Goal: Check status: Check status

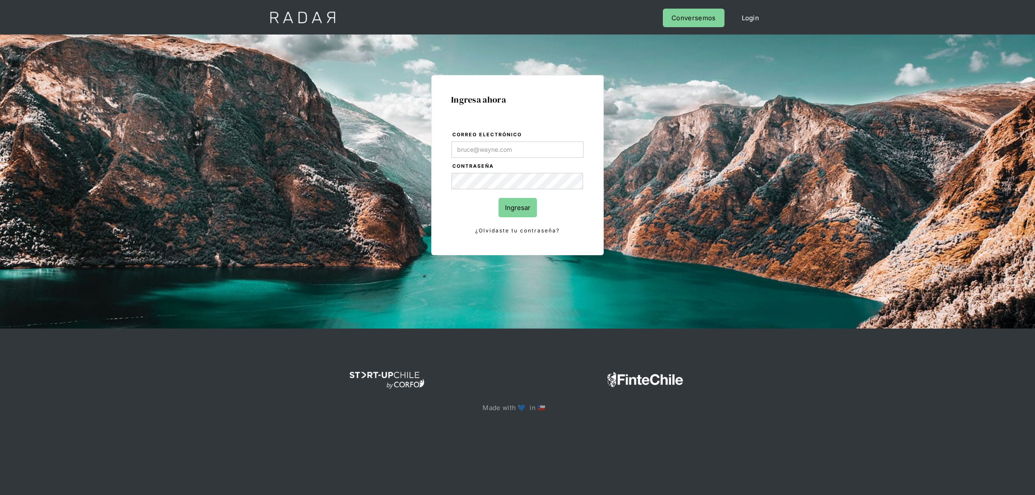
click at [496, 147] on input "Correo electrónico" at bounding box center [518, 149] width 132 height 16
type input "[EMAIL_ADDRESS][DOMAIN_NAME]"
click at [518, 206] on input "Ingresar" at bounding box center [518, 207] width 38 height 19
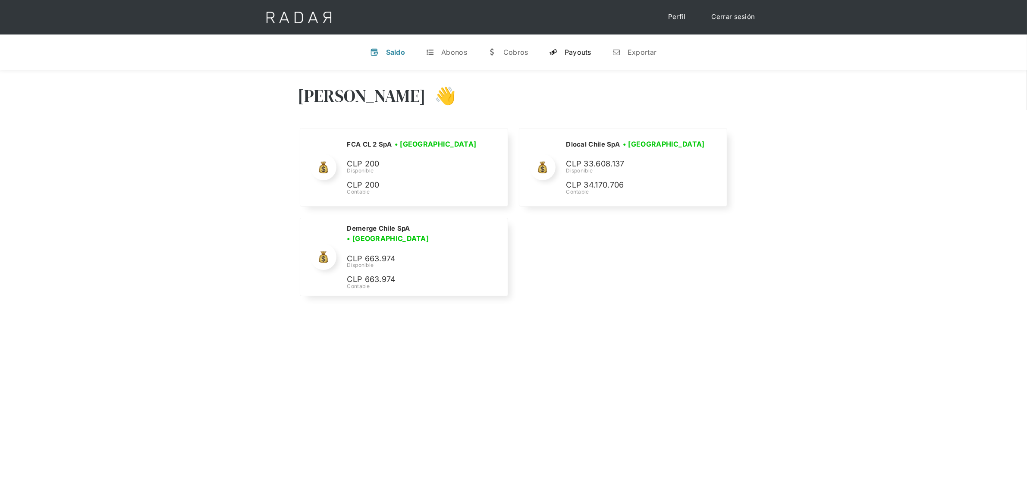
click at [560, 51] on link "y Payouts" at bounding box center [570, 52] width 56 height 22
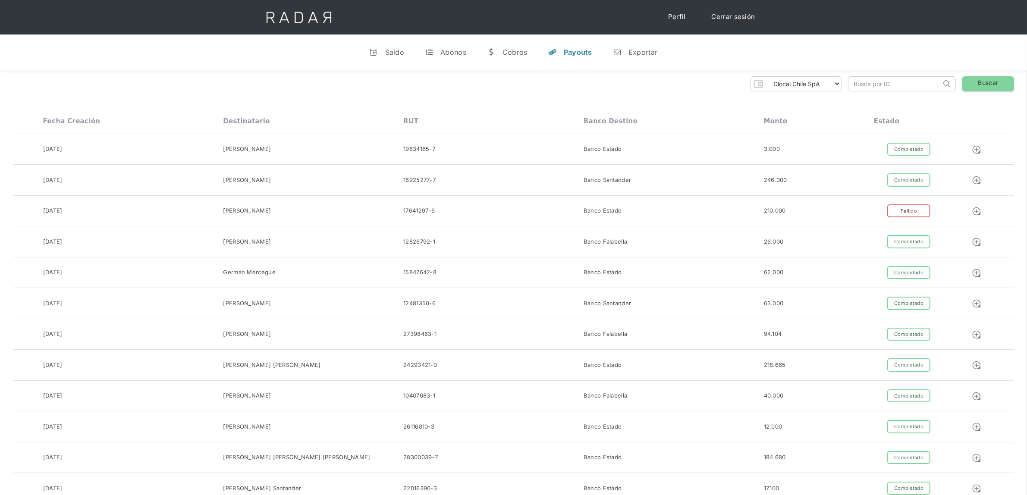
click at [862, 85] on input "search" at bounding box center [894, 84] width 93 height 14
paste input "525683246"
type input "525683246"
click at [972, 83] on link "Buscar" at bounding box center [988, 83] width 52 height 15
